Goal: Transaction & Acquisition: Purchase product/service

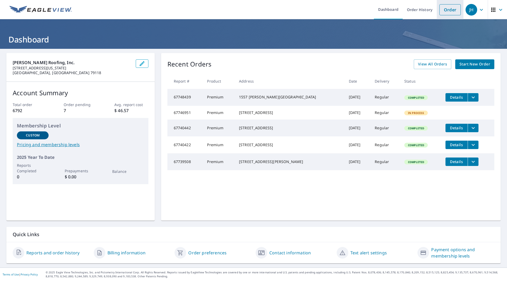
click at [450, 9] on link "Order" at bounding box center [449, 9] width 21 height 11
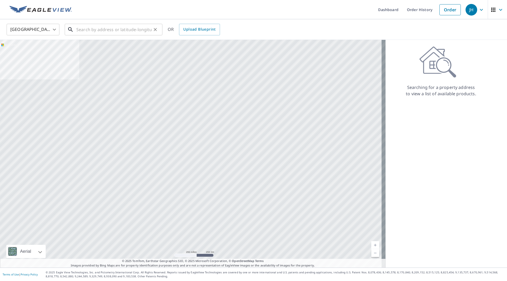
click at [122, 28] on input "text" at bounding box center [113, 29] width 75 height 15
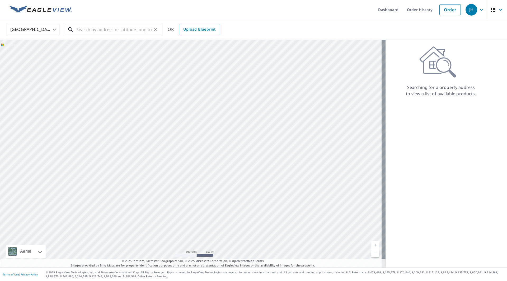
click at [101, 26] on input "text" at bounding box center [113, 29] width 75 height 15
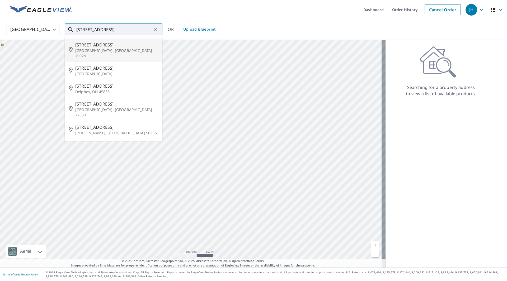
click at [117, 46] on span "[STREET_ADDRESS]" at bounding box center [116, 45] width 83 height 6
type input "[STREET_ADDRESS]"
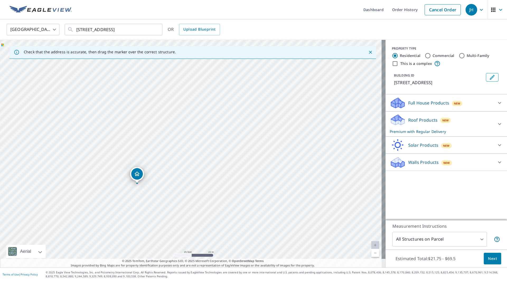
click at [192, 164] on div "[STREET_ADDRESS]" at bounding box center [192, 154] width 385 height 228
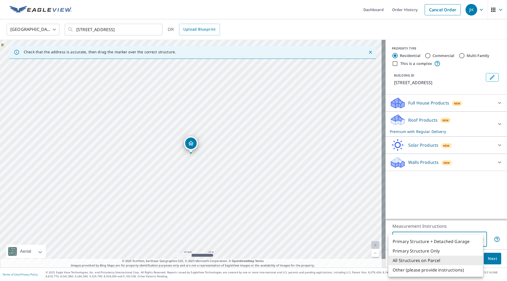
click at [427, 238] on body "JH JH Dashboard Order History Cancel Order JH [GEOGRAPHIC_DATA] [GEOGRAPHIC_DAT…" at bounding box center [253, 140] width 507 height 281
click at [433, 249] on li "Primary Structure Only" at bounding box center [435, 250] width 94 height 9
type input "2"
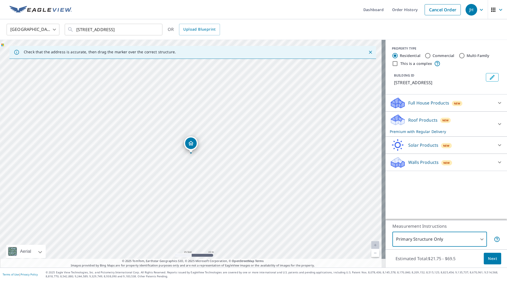
click at [424, 55] on input "Commercial" at bounding box center [427, 55] width 6 height 6
radio input "true"
type input "4"
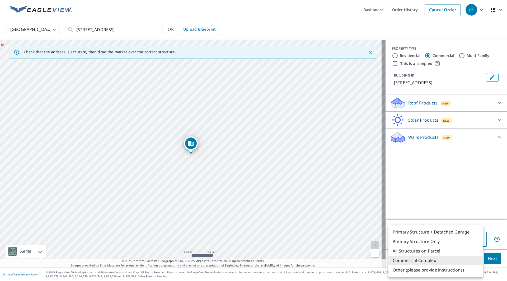
click at [450, 240] on body "JH JH Dashboard Order History Cancel Order JH [GEOGRAPHIC_DATA] [GEOGRAPHIC_DAT…" at bounding box center [253, 140] width 507 height 281
click at [447, 199] on div at bounding box center [253, 140] width 507 height 281
click at [445, 237] on body "JH JH Dashboard Order History Cancel Order JH [GEOGRAPHIC_DATA] [GEOGRAPHIC_DAT…" at bounding box center [253, 140] width 507 height 281
click at [454, 202] on div at bounding box center [253, 140] width 507 height 281
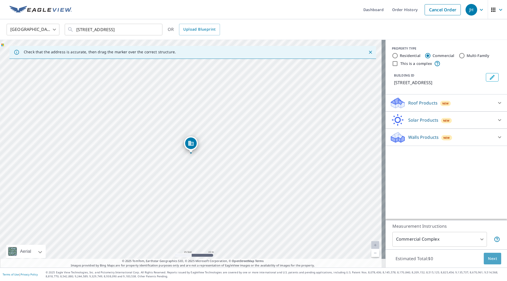
click at [488, 259] on span "Next" at bounding box center [492, 258] width 9 height 7
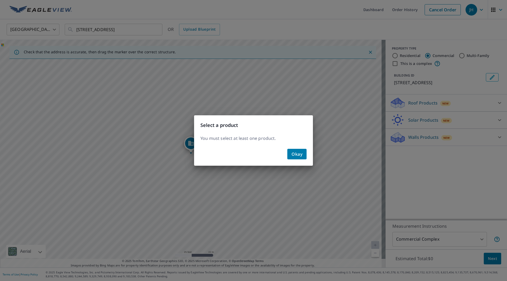
click at [302, 155] on button "Okay" at bounding box center [296, 154] width 19 height 11
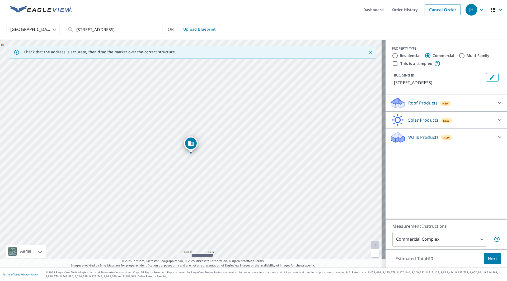
click at [482, 104] on div "Roof Products New" at bounding box center [440, 103] width 103 height 12
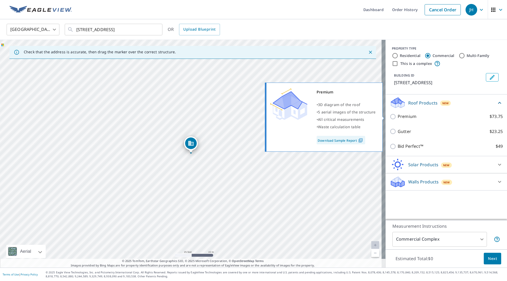
click at [460, 115] on label "Premium $73.75" at bounding box center [449, 116] width 105 height 7
click at [397, 115] on input "Premium $73.75" at bounding box center [393, 116] width 8 height 6
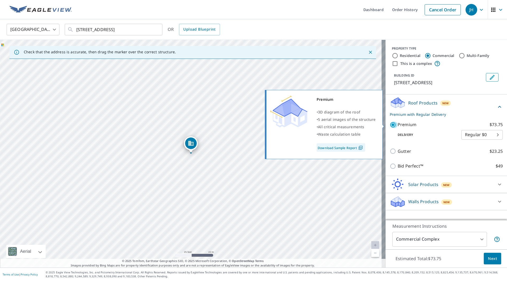
click at [390, 125] on input "Premium $73.75" at bounding box center [393, 125] width 8 height 6
checkbox input "false"
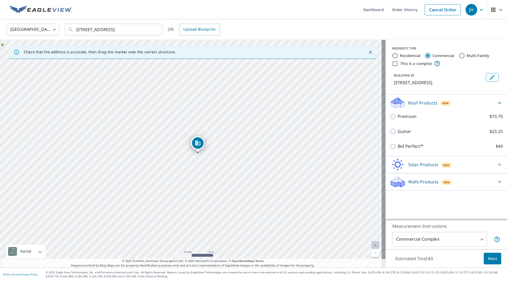
drag, startPoint x: 190, startPoint y: 148, endPoint x: 197, endPoint y: 147, distance: 6.9
click at [392, 55] on input "Residential" at bounding box center [395, 55] width 6 height 6
radio input "true"
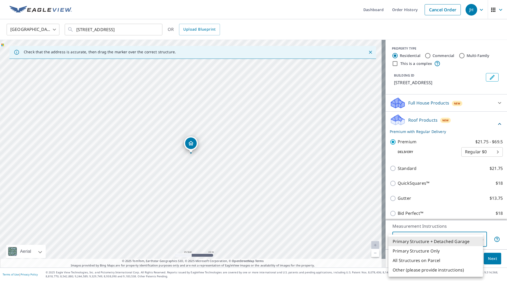
click at [456, 236] on body "JH JH Dashboard Order History Cancel Order JH [GEOGRAPHIC_DATA] [GEOGRAPHIC_DAT…" at bounding box center [253, 140] width 507 height 281
click at [432, 251] on li "Primary Structure Only" at bounding box center [435, 250] width 94 height 9
type input "2"
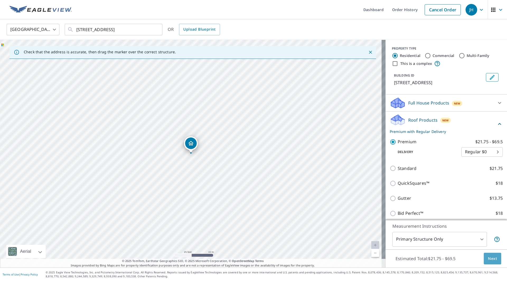
click at [494, 257] on button "Next" at bounding box center [491, 259] width 17 height 12
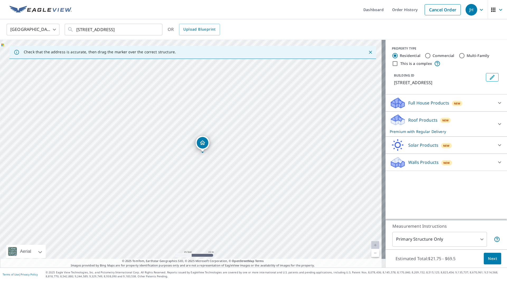
click at [478, 106] on div "Full House Products New" at bounding box center [440, 103] width 103 height 12
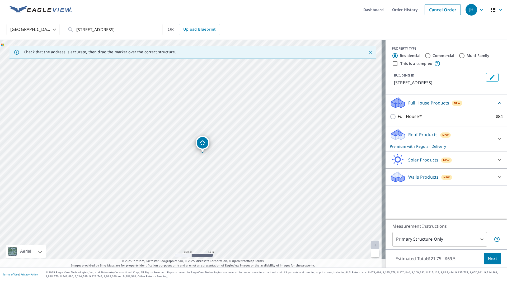
click at [480, 103] on div "Full House Products New" at bounding box center [442, 103] width 107 height 12
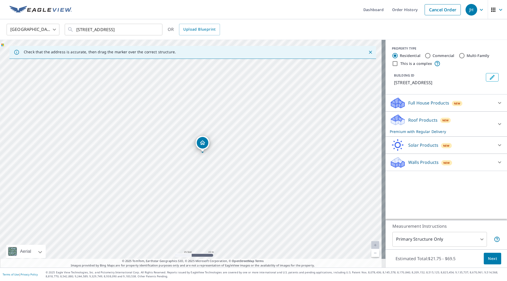
click at [482, 125] on div "Roof Products New Premium with Regular Delivery" at bounding box center [440, 124] width 103 height 21
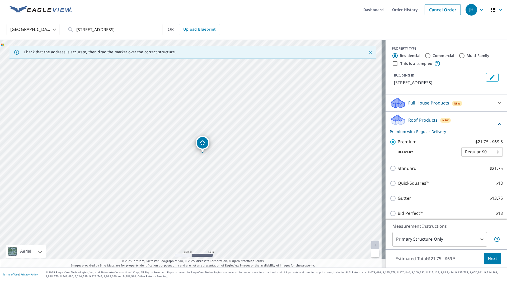
click at [482, 125] on div "Roof Products New Premium with Regular Delivery" at bounding box center [442, 124] width 107 height 21
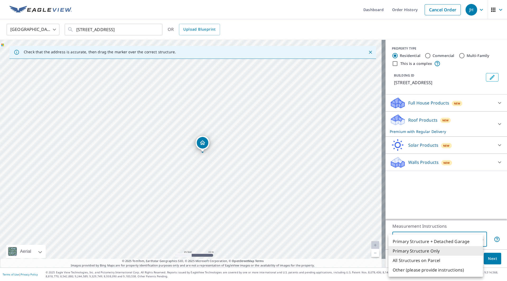
click at [456, 242] on body "JH JH Dashboard Order History Cancel Order JH [GEOGRAPHIC_DATA] [GEOGRAPHIC_DAT…" at bounding box center [253, 140] width 507 height 281
click at [457, 206] on div at bounding box center [253, 140] width 507 height 281
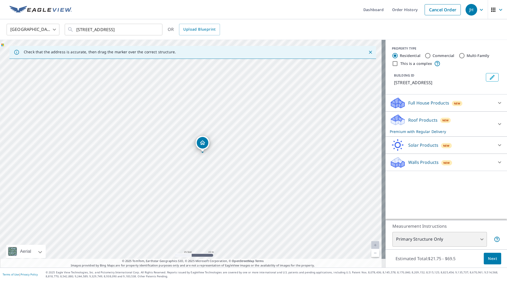
drag, startPoint x: 56, startPoint y: 116, endPoint x: -96, endPoint y: 140, distance: 153.1
click at [0, 140] on html "JH JH Dashboard Order History Cancel Order JH [GEOGRAPHIC_DATA] [GEOGRAPHIC_DAT…" at bounding box center [253, 140] width 507 height 281
click at [208, 180] on div "Dropped pin, building 1, Residential property, 202 E 7th St Dumas, TX 79029" at bounding box center [206, 177] width 12 height 12
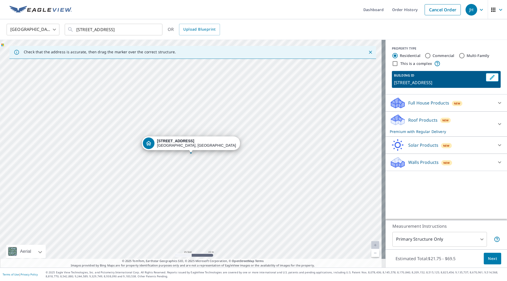
click at [199, 123] on div "[STREET_ADDRESS]" at bounding box center [192, 154] width 385 height 228
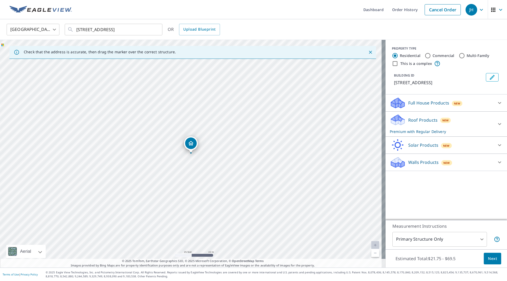
click at [190, 142] on icon "Dropped pin, building 1, Residential property, 202 E 7th St Dumas, TX 79029" at bounding box center [190, 143] width 5 height 4
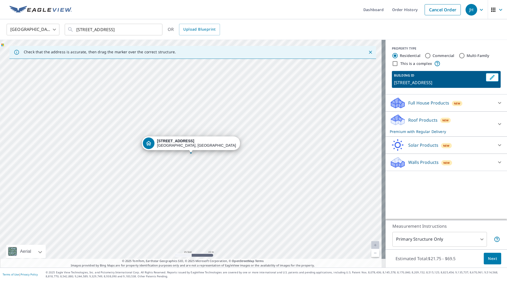
click at [206, 118] on div "[STREET_ADDRESS]" at bounding box center [192, 154] width 385 height 228
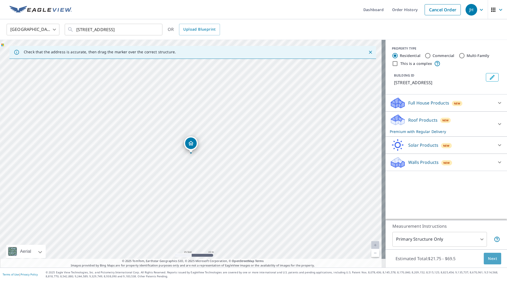
click at [489, 259] on span "Next" at bounding box center [492, 258] width 9 height 7
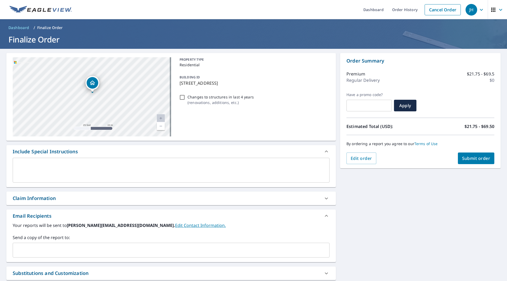
drag, startPoint x: 125, startPoint y: 76, endPoint x: 101, endPoint y: 106, distance: 39.1
click at [101, 106] on div "[STREET_ADDRESS]" at bounding box center [92, 96] width 158 height 79
drag, startPoint x: 102, startPoint y: 89, endPoint x: 107, endPoint y: 101, distance: 13.3
click at [107, 101] on div "[STREET_ADDRESS]" at bounding box center [92, 96] width 158 height 79
drag, startPoint x: 129, startPoint y: 108, endPoint x: 127, endPoint y: 93, distance: 15.1
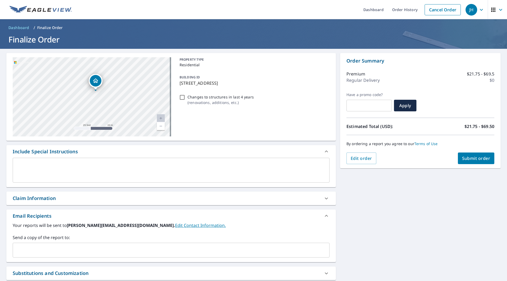
click at [127, 93] on div "[STREET_ADDRESS]" at bounding box center [92, 96] width 158 height 79
click at [358, 157] on span "Edit order" at bounding box center [360, 158] width 21 height 6
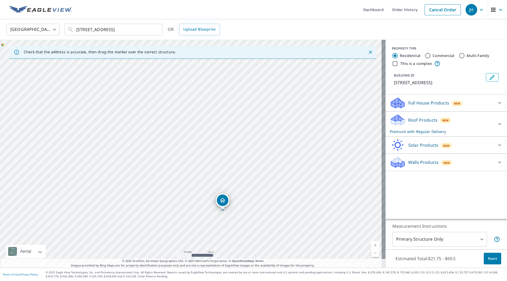
drag, startPoint x: 237, startPoint y: 200, endPoint x: 238, endPoint y: 174, distance: 26.4
click at [238, 174] on div "[STREET_ADDRESS]" at bounding box center [192, 154] width 385 height 228
click at [491, 77] on button "Edit building 1" at bounding box center [491, 77] width 13 height 8
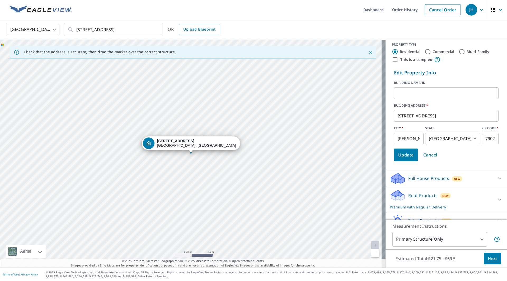
scroll to position [30, 0]
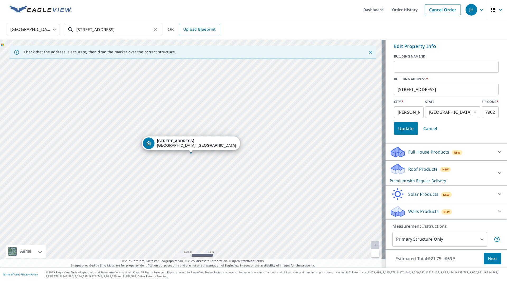
click at [122, 25] on input "[STREET_ADDRESS]" at bounding box center [113, 29] width 75 height 15
click at [135, 32] on input "[STREET_ADDRESS]" at bounding box center [113, 29] width 75 height 15
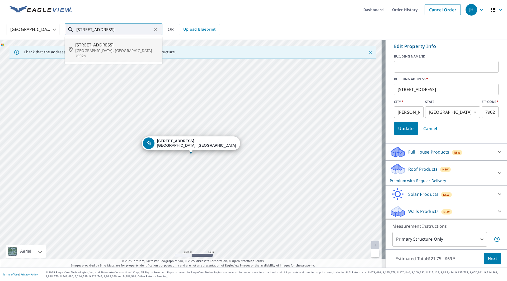
click at [115, 52] on p "[GEOGRAPHIC_DATA], [GEOGRAPHIC_DATA] 79029" at bounding box center [116, 53] width 83 height 11
type input "[STREET_ADDRESS]"
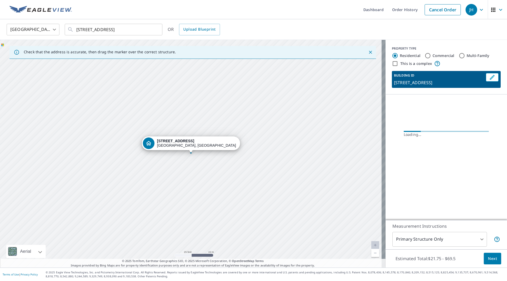
scroll to position [0, 0]
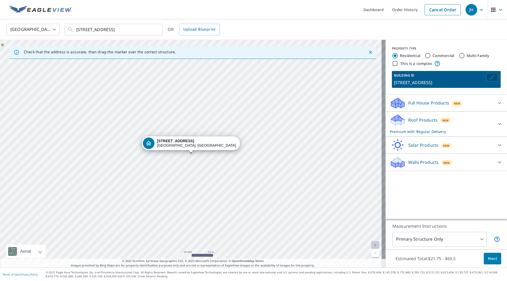
click at [489, 76] on icon "Edit building 1" at bounding box center [492, 77] width 6 height 6
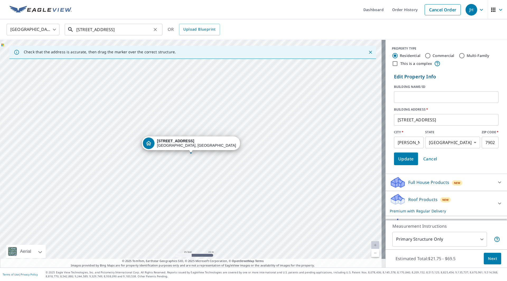
click at [141, 26] on input "[STREET_ADDRESS]" at bounding box center [113, 29] width 75 height 15
click at [440, 11] on link "Cancel Order" at bounding box center [442, 9] width 36 height 11
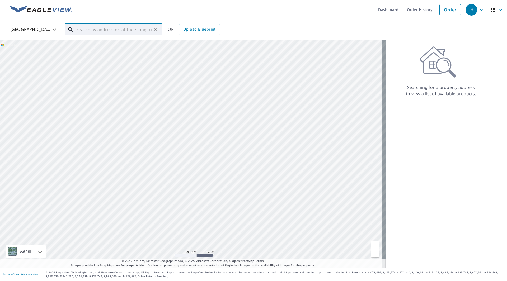
click at [123, 26] on input "text" at bounding box center [113, 29] width 75 height 15
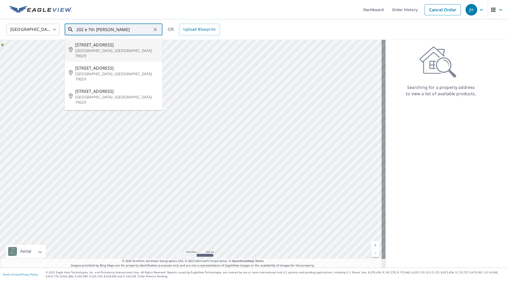
click at [139, 47] on span "[STREET_ADDRESS]" at bounding box center [116, 45] width 83 height 6
type input "[STREET_ADDRESS]"
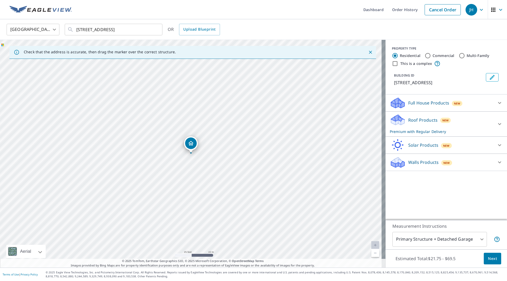
click at [213, 130] on div "[STREET_ADDRESS]" at bounding box center [192, 154] width 385 height 228
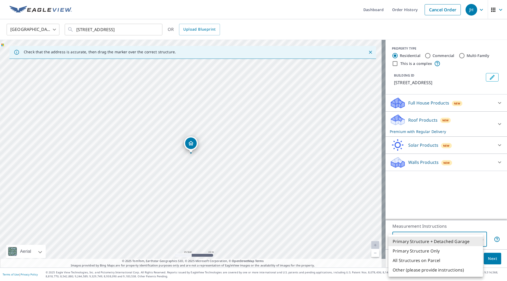
click at [454, 238] on body "JH JH Dashboard Order History Cancel Order JH [GEOGRAPHIC_DATA] [GEOGRAPHIC_DAT…" at bounding box center [253, 140] width 507 height 281
click at [446, 208] on div at bounding box center [253, 140] width 507 height 281
click at [431, 236] on body "JH JH Dashboard Order History Cancel Order JH [GEOGRAPHIC_DATA] [GEOGRAPHIC_DAT…" at bounding box center [253, 140] width 507 height 281
click at [434, 251] on li "Primary Structure Only" at bounding box center [435, 250] width 94 height 9
type input "2"
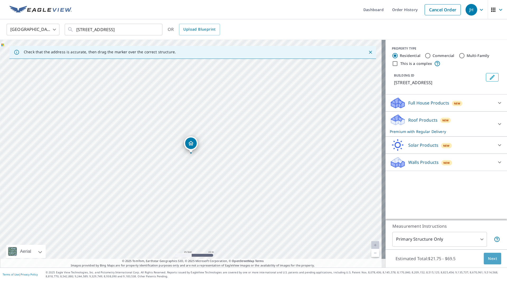
click at [491, 257] on span "Next" at bounding box center [492, 258] width 9 height 7
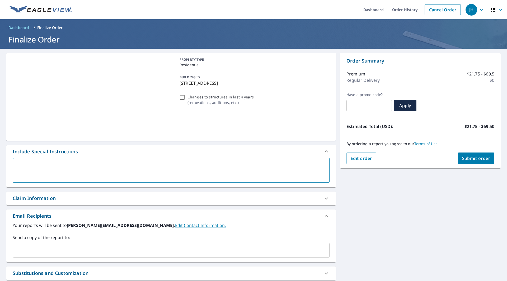
click at [228, 166] on textarea at bounding box center [170, 170] width 309 height 15
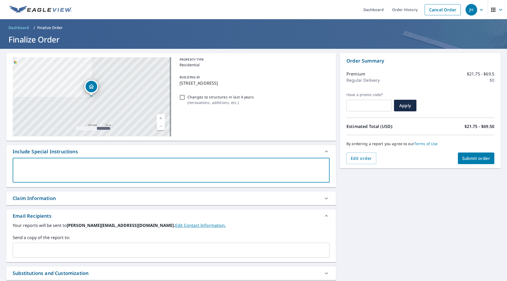
type textarea "M"
type textarea "x"
checkbox input "true"
type textarea "Ma"
type textarea "x"
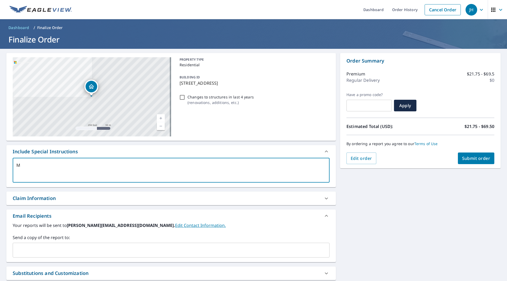
checkbox input "true"
type textarea "Mak"
type textarea "x"
checkbox input "true"
type textarea "Maks"
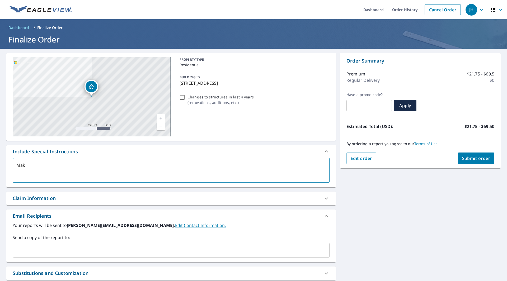
type textarea "x"
checkbox input "true"
type textarea "Mak"
type textarea "x"
checkbox input "true"
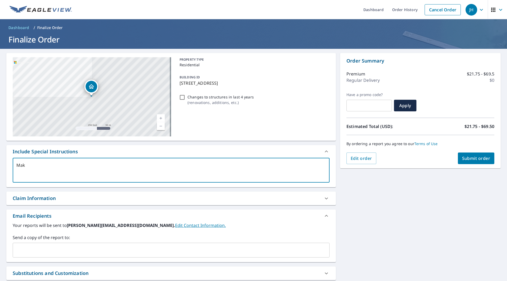
type textarea "Ma"
type textarea "x"
checkbox input "true"
type textarea "Mak"
type textarea "x"
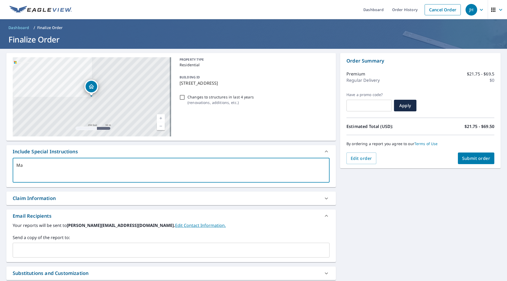
checkbox input "true"
type textarea "Make"
type textarea "x"
checkbox input "true"
type textarea "Make"
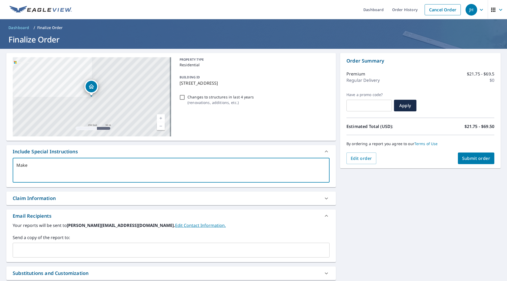
type textarea "x"
checkbox input "true"
type textarea "Make s"
type textarea "x"
checkbox input "true"
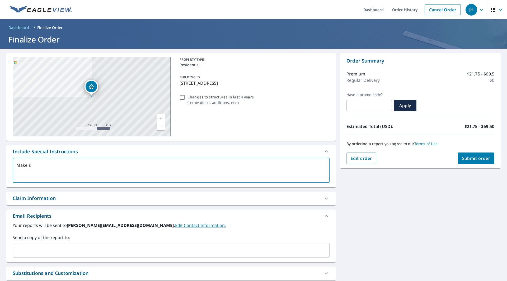
type textarea "Make su"
type textarea "x"
checkbox input "true"
type textarea "Make sur"
type textarea "x"
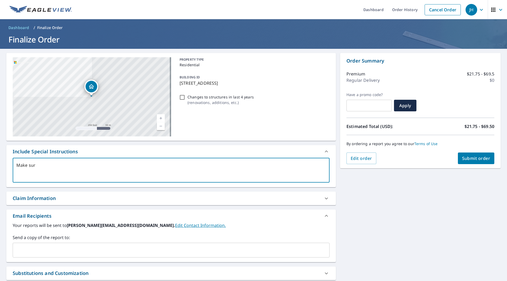
checkbox input "true"
type textarea "Make sure"
type textarea "x"
checkbox input "true"
type textarea "Make sure"
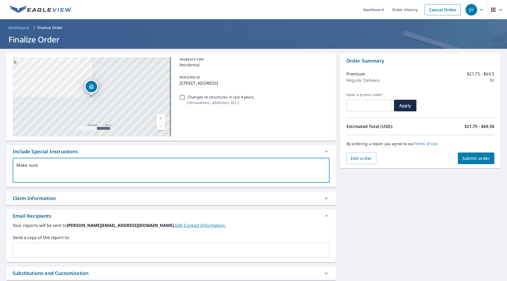
type textarea "x"
checkbox input "true"
type textarea "Make sure t"
type textarea "x"
checkbox input "true"
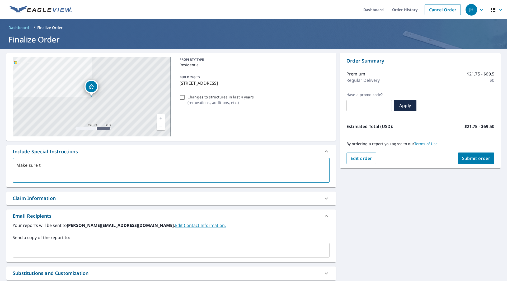
type textarea "Make sure to"
type textarea "x"
checkbox input "true"
type textarea "Make sure to"
type textarea "x"
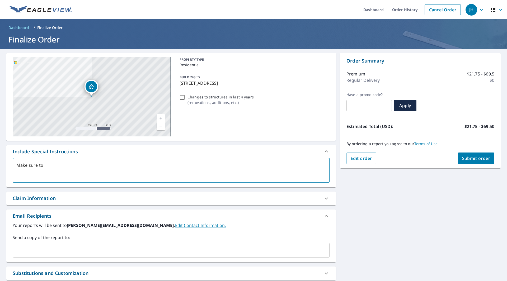
checkbox input "true"
type textarea "Make sure to g"
type textarea "x"
checkbox input "true"
type textarea "Make sure to ge"
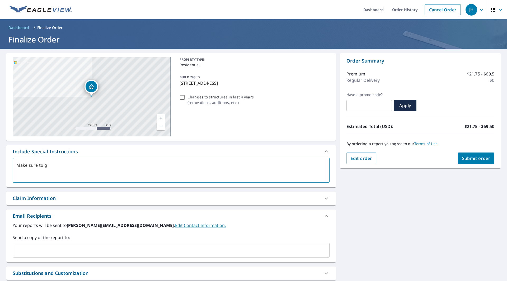
type textarea "x"
checkbox input "true"
type textarea "Make sure to get"
type textarea "x"
checkbox input "true"
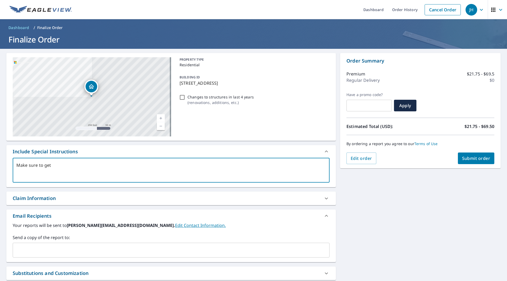
type textarea "Make sure to get"
type textarea "x"
checkbox input "true"
type textarea "Make sure to get f"
type textarea "x"
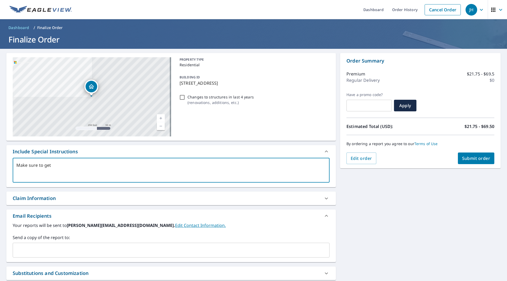
checkbox input "true"
type textarea "Make sure to get fu"
type textarea "x"
checkbox input "true"
type textarea "Make sure to get ful"
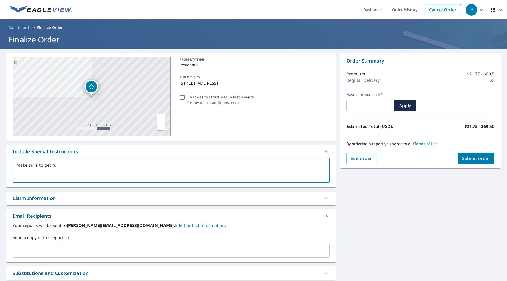
type textarea "x"
checkbox input "true"
type textarea "Make sure to get full"
type textarea "x"
checkbox input "true"
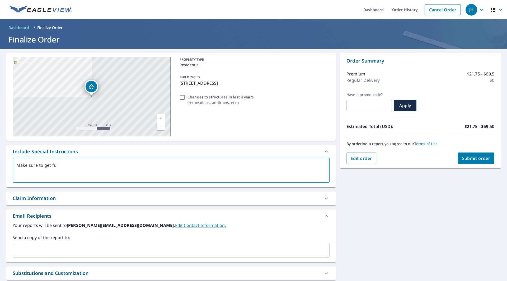
type textarea "Make sure to get full"
type textarea "x"
checkbox input "true"
type textarea "Make sure to get full m"
type textarea "x"
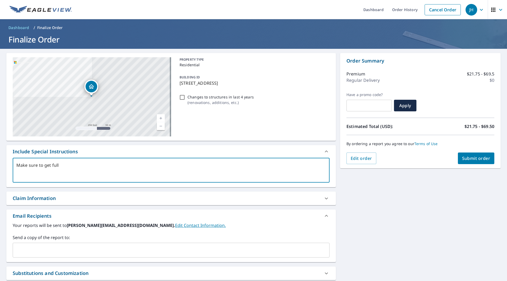
checkbox input "true"
type textarea "Make sure to get full me"
type textarea "x"
checkbox input "true"
type textarea "Make sure to get full mea"
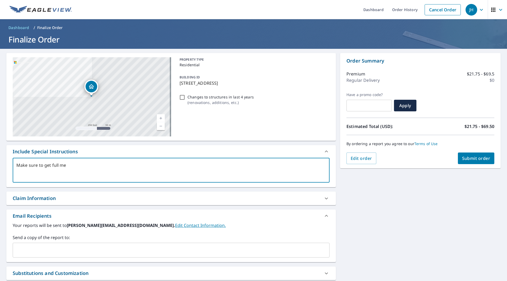
type textarea "x"
checkbox input "true"
type textarea "Make sure to get full meas"
type textarea "x"
checkbox input "true"
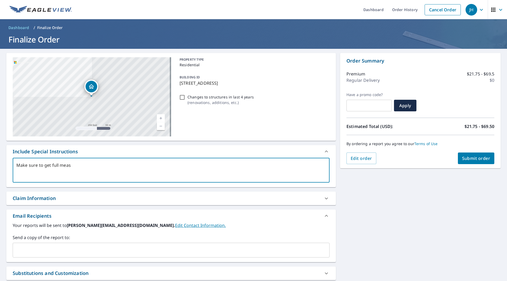
type textarea "Make sure to get full measu"
type textarea "x"
checkbox input "true"
type textarea "Make sure to get full measur"
type textarea "x"
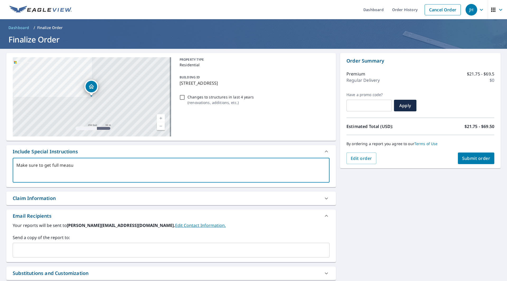
checkbox input "true"
type textarea "Make sure to get full measure"
type textarea "x"
checkbox input "true"
type textarea "Make sure to get full measurem"
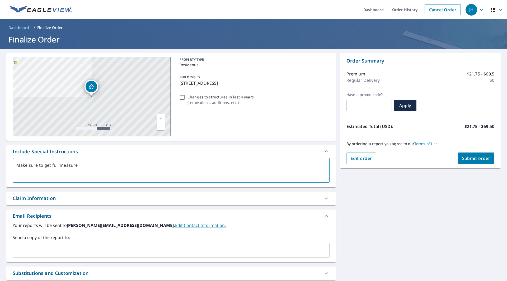
type textarea "x"
checkbox input "true"
type textarea "Make sure to get full measureme"
type textarea "x"
checkbox input "true"
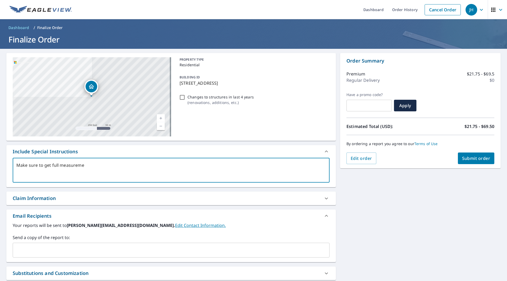
type textarea "Make sure to get full measuremen"
type textarea "x"
checkbox input "true"
type textarea "Make sure to get full measurement"
type textarea "x"
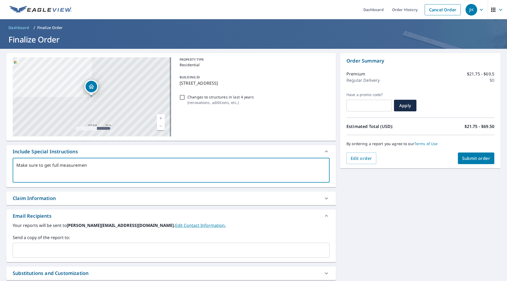
checkbox input "true"
type textarea "Make sure to get full measurements"
type textarea "x"
checkbox input "true"
type textarea "Make sure to get full measurements"
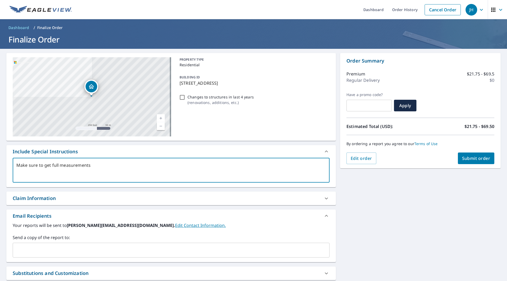
type textarea "x"
checkbox input "true"
type textarea "Make sure to get full measurements f"
type textarea "x"
checkbox input "true"
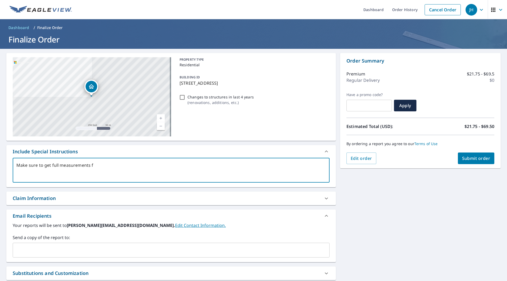
type textarea "Make sure to get full measurements fo"
type textarea "x"
checkbox input "true"
type textarea "Make sure to get full measurements for"
type textarea "x"
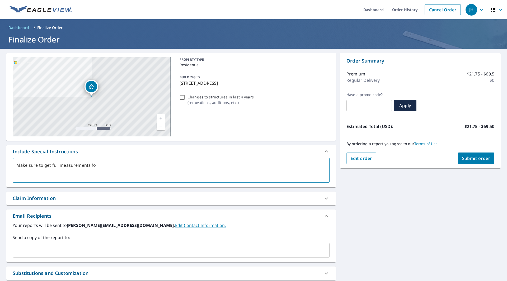
checkbox input "true"
type textarea "Make sure to get full measurements for"
type textarea "x"
checkbox input "true"
type textarea "Make sure to get full measurements for b"
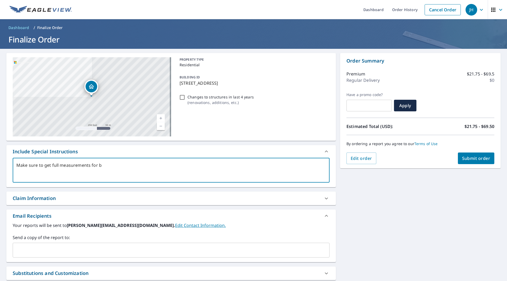
type textarea "x"
checkbox input "true"
type textarea "Make sure to get full measurements for bu"
type textarea "x"
checkbox input "true"
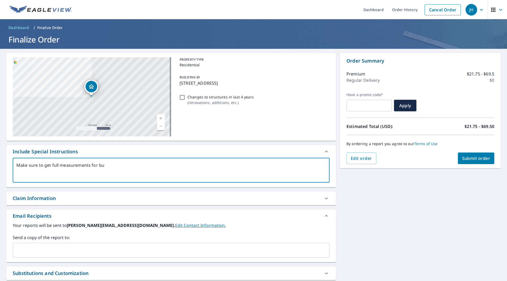
type textarea "Make sure to get full measurements for [PERSON_NAME]"
type textarea "x"
checkbox input "true"
type textarea "Make sure to get full measurements for buil"
type textarea "x"
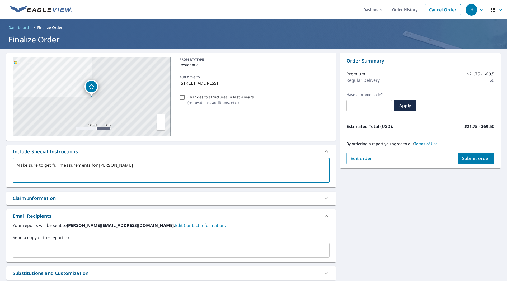
checkbox input "true"
type textarea "Make sure to get full measurements for build"
type textarea "x"
checkbox input "true"
type textarea "Make sure to get full measurements for buildi"
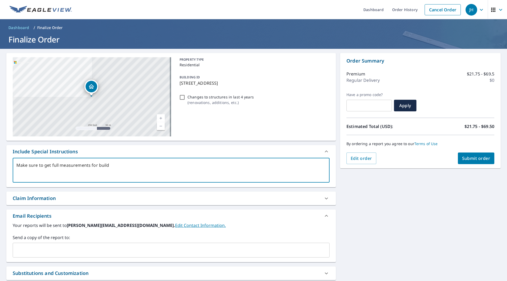
type textarea "x"
checkbox input "true"
type textarea "Make sure to get full measurements for buildin"
type textarea "x"
checkbox input "true"
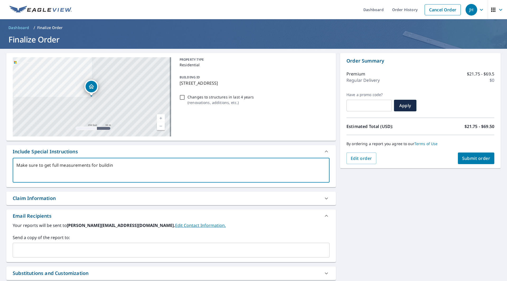
type textarea "Make sure to get full measurements for building"
type textarea "x"
checkbox input "true"
click at [96, 165] on textarea "Make sure to get full measurements for building" at bounding box center [170, 170] width 309 height 15
type textarea "Make sure to get full measurements fo building"
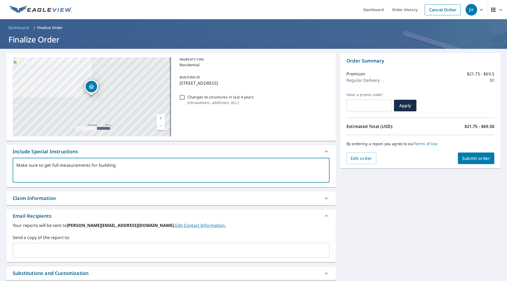
type textarea "x"
checkbox input "true"
type textarea "Make sure to get full measurements f building"
type textarea "x"
checkbox input "true"
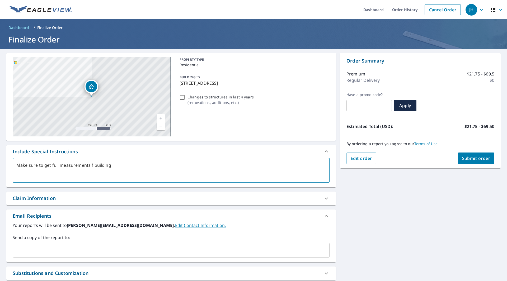
type textarea "Make sure to get full measurements building"
type textarea "x"
checkbox input "true"
type textarea "Make sure to get full measurements building"
type textarea "x"
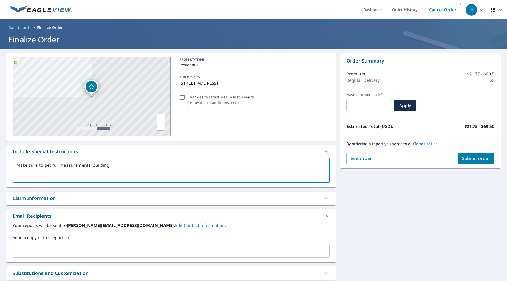
checkbox input "true"
type textarea "Make sure to get full measurements building"
type textarea "x"
checkbox input "true"
type textarea "Make sure to get full measurements o building"
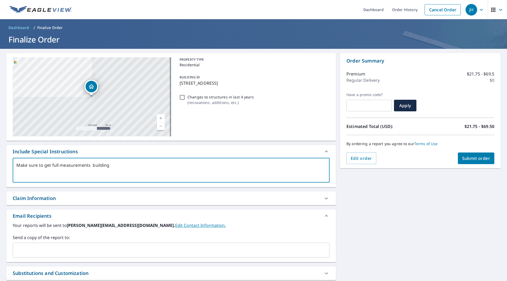
type textarea "x"
checkbox input "true"
type textarea "Make sure to get full measurements of building"
type textarea "x"
checkbox input "true"
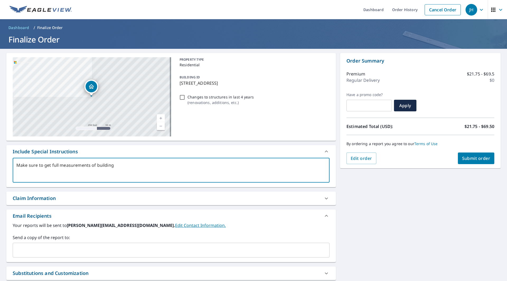
type textarea "Make sure to get full measurements of building"
type textarea "x"
checkbox input "true"
type textarea "Make sure to get full measurements of building"
type textarea "x"
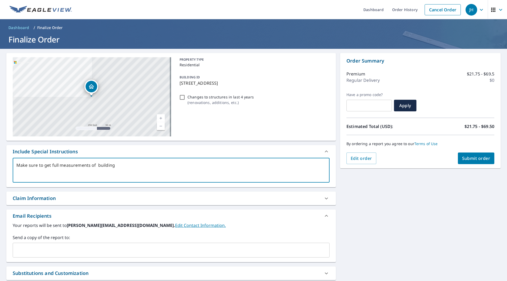
checkbox input "true"
type textarea "Make sure to get full measurements of building"
click at [303, 136] on div "PROPERTY TYPE Residential BUILDING ID [STREET_ADDRESS] Changes to structures in…" at bounding box center [253, 96] width 152 height 79
type textarea "x"
checkbox input "true"
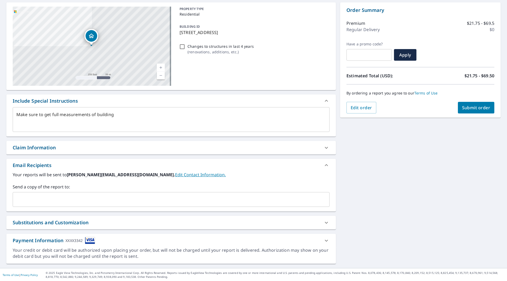
scroll to position [51, 0]
click at [79, 196] on input "text" at bounding box center [167, 199] width 304 height 10
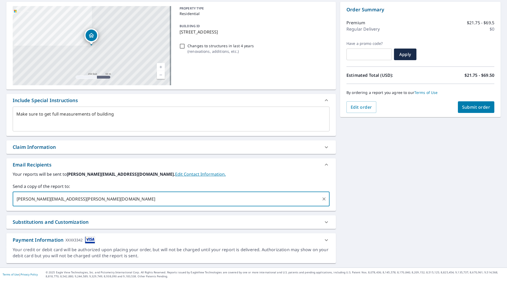
type input "[PERSON_NAME][EMAIL_ADDRESS][PERSON_NAME][DOMAIN_NAME]"
type textarea "x"
checkbox input "true"
click at [138, 201] on input "text" at bounding box center [228, 199] width 181 height 10
type input "[PERSON_NAME][EMAIL_ADDRESS][DOMAIN_NAME]"
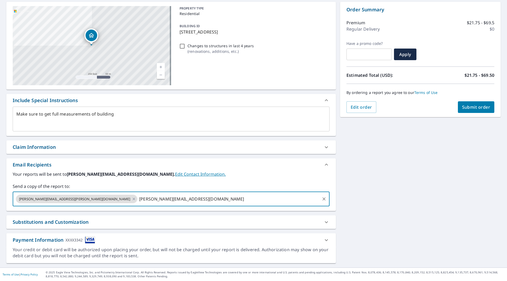
type textarea "x"
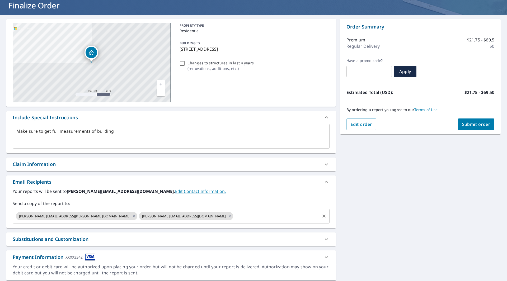
scroll to position [25, 0]
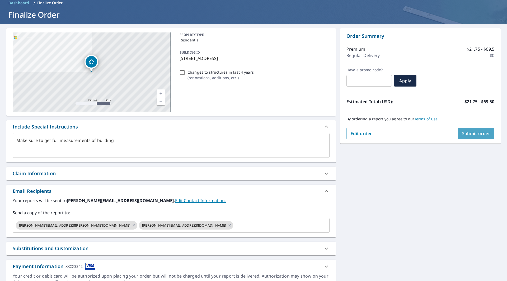
click at [482, 130] on button "Submit order" at bounding box center [475, 134] width 37 height 12
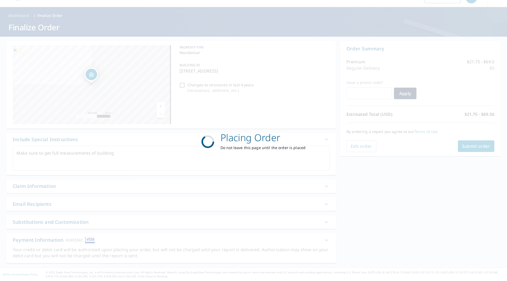
scroll to position [12, 0]
